Goal: Task Accomplishment & Management: Use online tool/utility

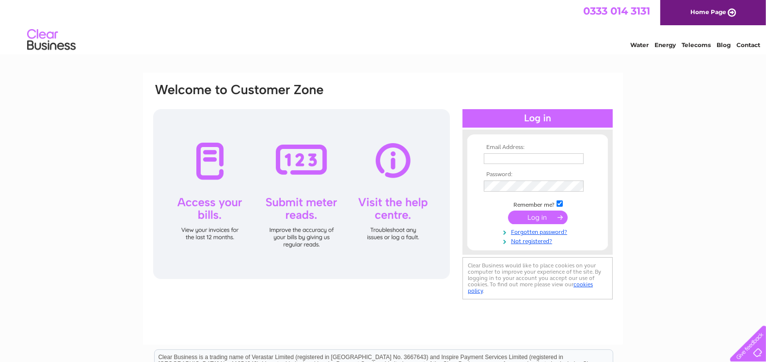
type input "[EMAIL_ADDRESS][DOMAIN_NAME]"
click at [539, 215] on input "submit" at bounding box center [538, 217] width 60 height 14
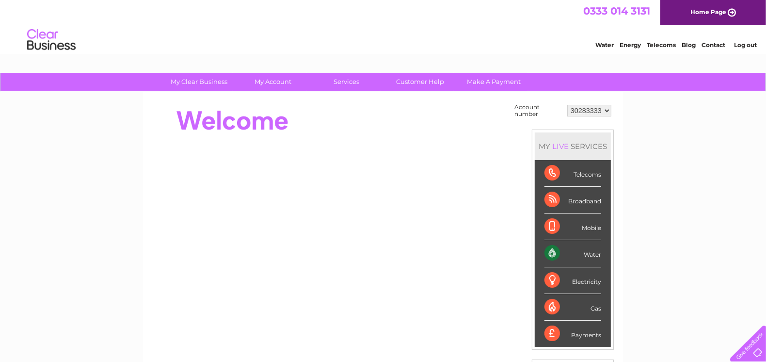
click at [577, 256] on div "Water" at bounding box center [573, 253] width 57 height 27
click at [584, 253] on div "Water" at bounding box center [573, 253] width 57 height 27
click at [552, 252] on div "Water" at bounding box center [573, 253] width 57 height 27
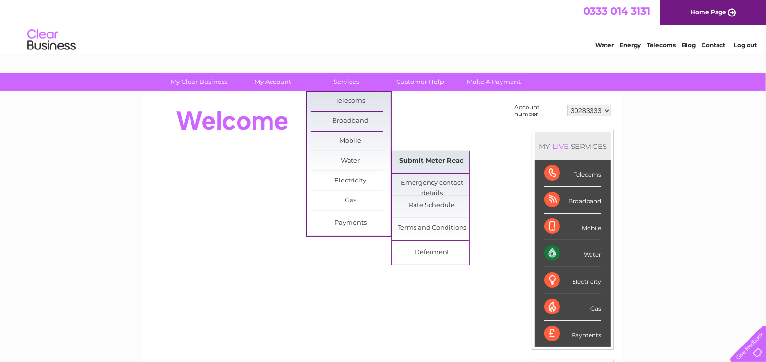
click at [436, 161] on link "Submit Meter Read" at bounding box center [432, 160] width 80 height 19
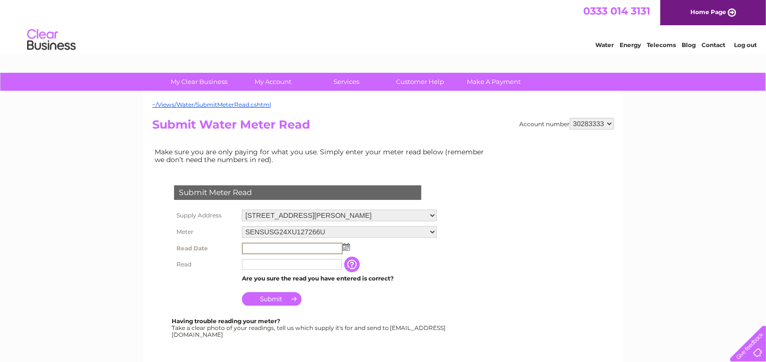
click at [250, 250] on input "text" at bounding box center [292, 248] width 101 height 12
click at [350, 245] on td at bounding box center [340, 248] width 200 height 16
click at [346, 246] on img at bounding box center [345, 246] width 7 height 8
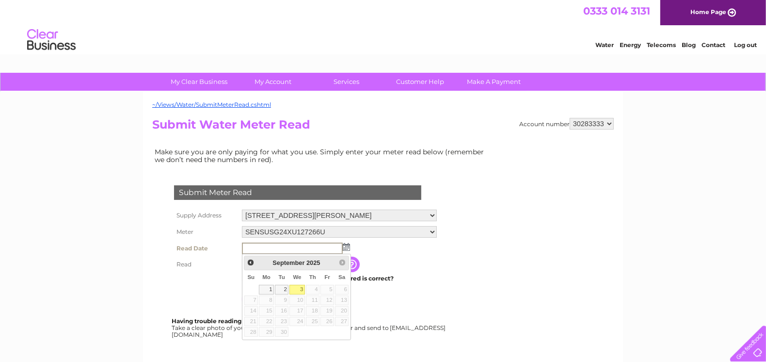
click at [297, 291] on link "3" at bounding box center [298, 290] width 16 height 10
type input "2025/09/03"
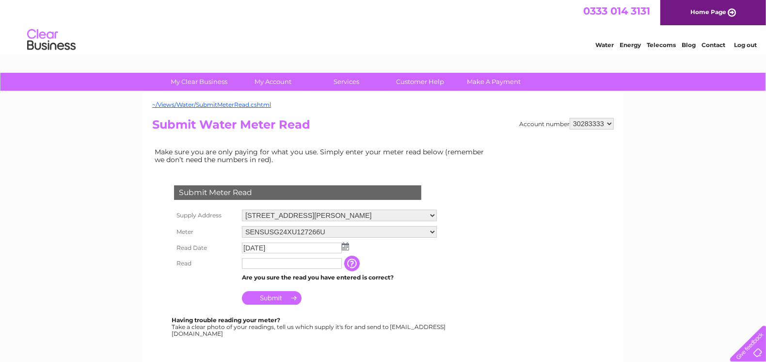
click at [258, 262] on input "text" at bounding box center [292, 263] width 100 height 11
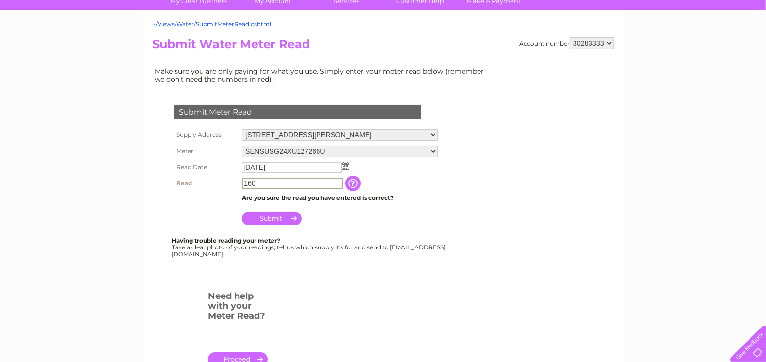
scroll to position [97, 0]
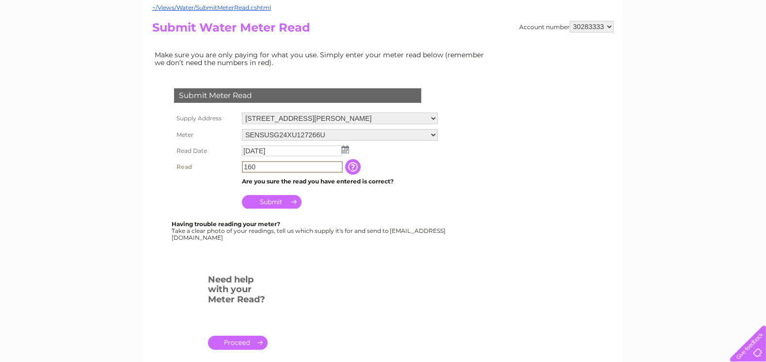
click at [245, 166] on input "160" at bounding box center [292, 167] width 101 height 12
click at [275, 166] on input "000160" at bounding box center [292, 167] width 101 height 12
type input "000160"
click at [272, 197] on input "Submit" at bounding box center [272, 202] width 60 height 14
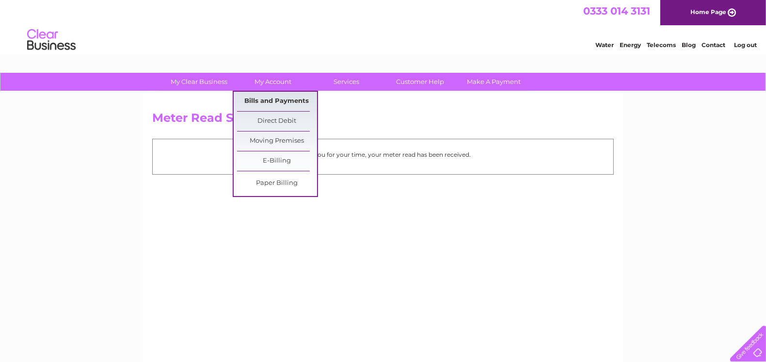
click at [280, 99] on link "Bills and Payments" at bounding box center [277, 101] width 80 height 19
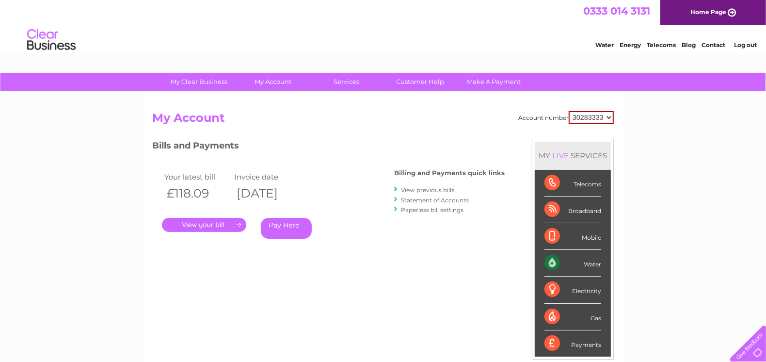
click at [213, 222] on link "." at bounding box center [204, 225] width 84 height 14
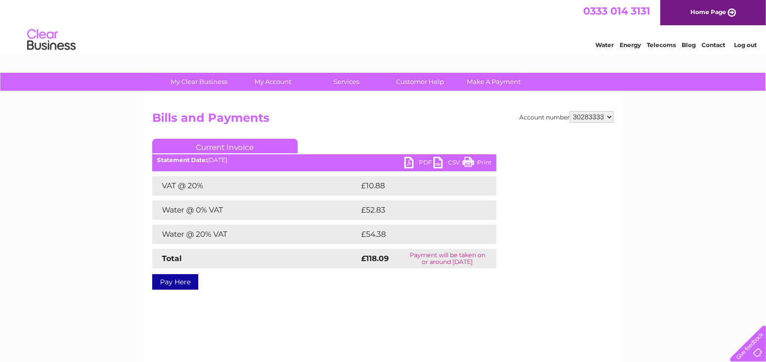
click at [417, 162] on link "PDF" at bounding box center [418, 164] width 29 height 14
click at [743, 43] on link "Log out" at bounding box center [745, 44] width 23 height 7
